Goal: Task Accomplishment & Management: Manage account settings

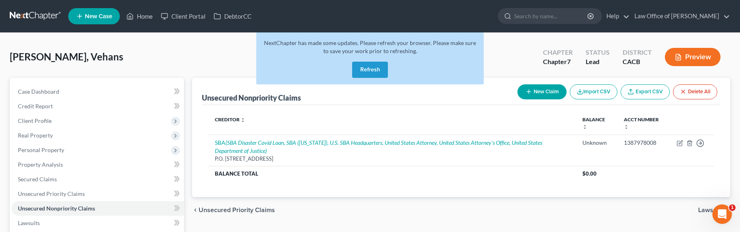
drag, startPoint x: 0, startPoint y: 0, endPoint x: 34, endPoint y: 15, distance: 37.3
click at [34, 15] on link at bounding box center [36, 16] width 52 height 15
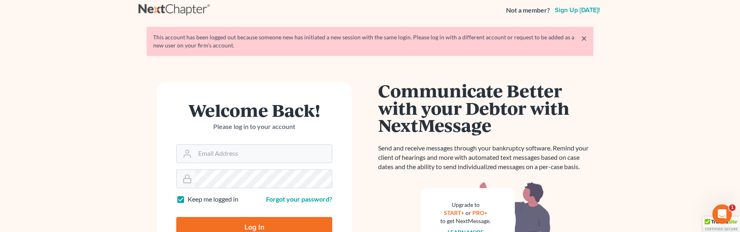
scroll to position [15, 0]
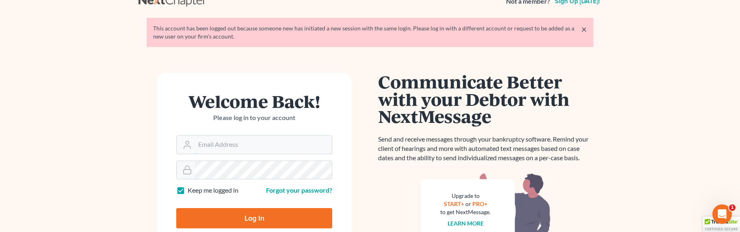
type input "[EMAIL_ADDRESS][DOMAIN_NAME]"
click at [241, 218] on input "Log In" at bounding box center [254, 218] width 156 height 20
type input "Thinking..."
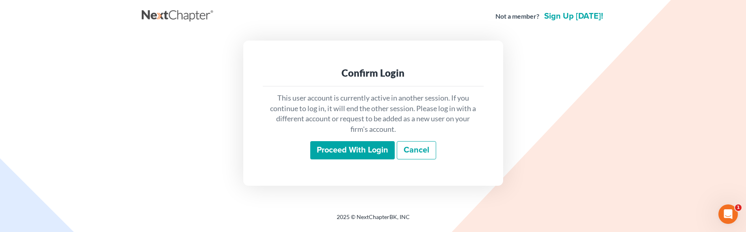
click at [352, 147] on input "Proceed with login" at bounding box center [352, 150] width 85 height 19
